Goal: Find specific page/section: Find specific page/section

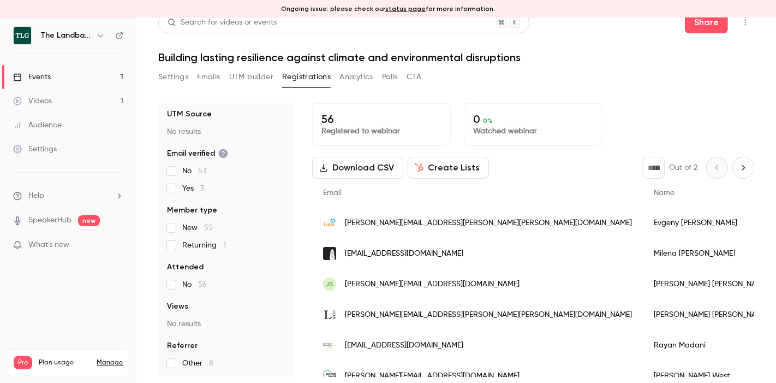
scroll to position [1521, 0]
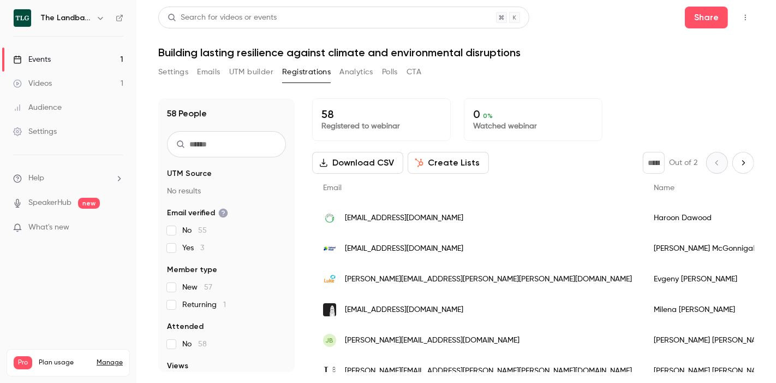
click at [737, 164] on icon "Next page" at bounding box center [743, 162] width 12 height 9
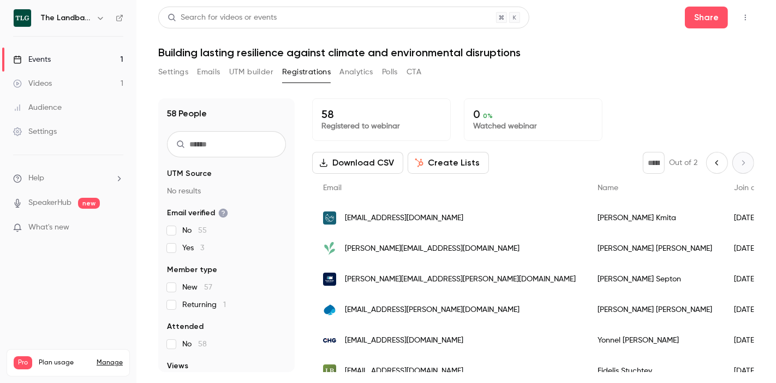
click at [706, 169] on button "Previous page" at bounding box center [717, 163] width 22 height 22
type input "*"
